Goal: Transaction & Acquisition: Purchase product/service

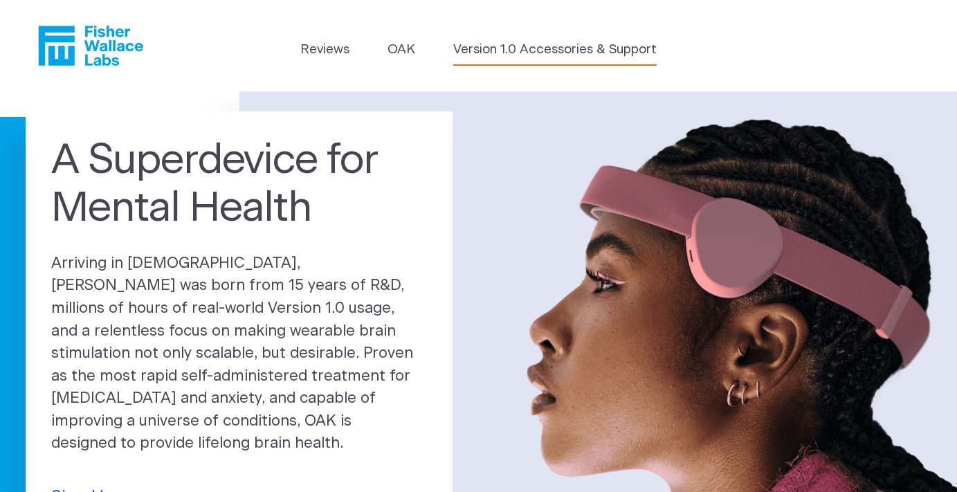
click at [537, 53] on link "Version 1.0 Accessories & Support" at bounding box center [554, 49] width 203 height 19
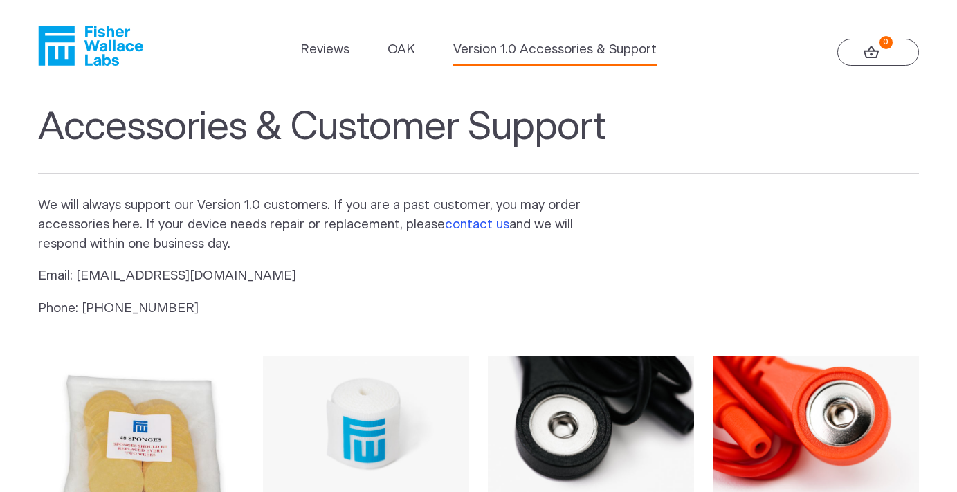
click at [578, 50] on link "Version 1.0 Accessories & Support" at bounding box center [554, 49] width 203 height 19
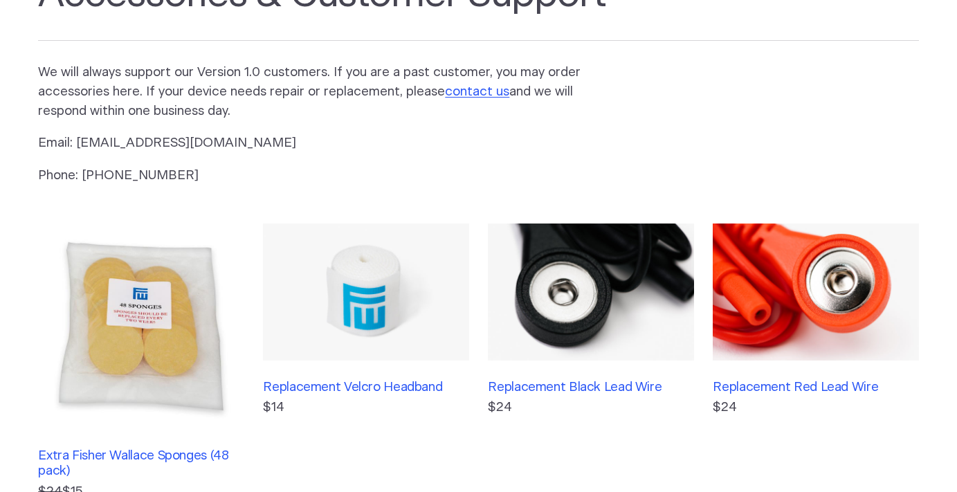
scroll to position [138, 0]
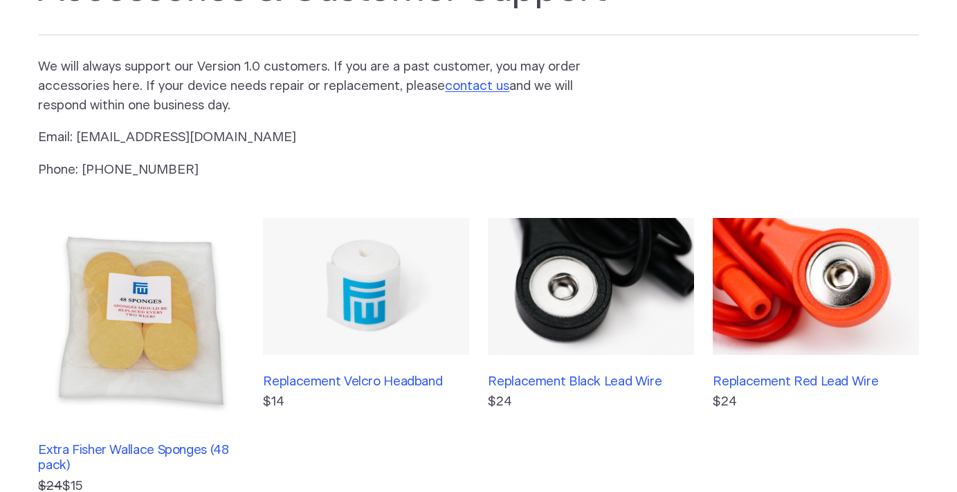
click at [538, 293] on img at bounding box center [590, 286] width 205 height 137
